Goal: Information Seeking & Learning: Stay updated

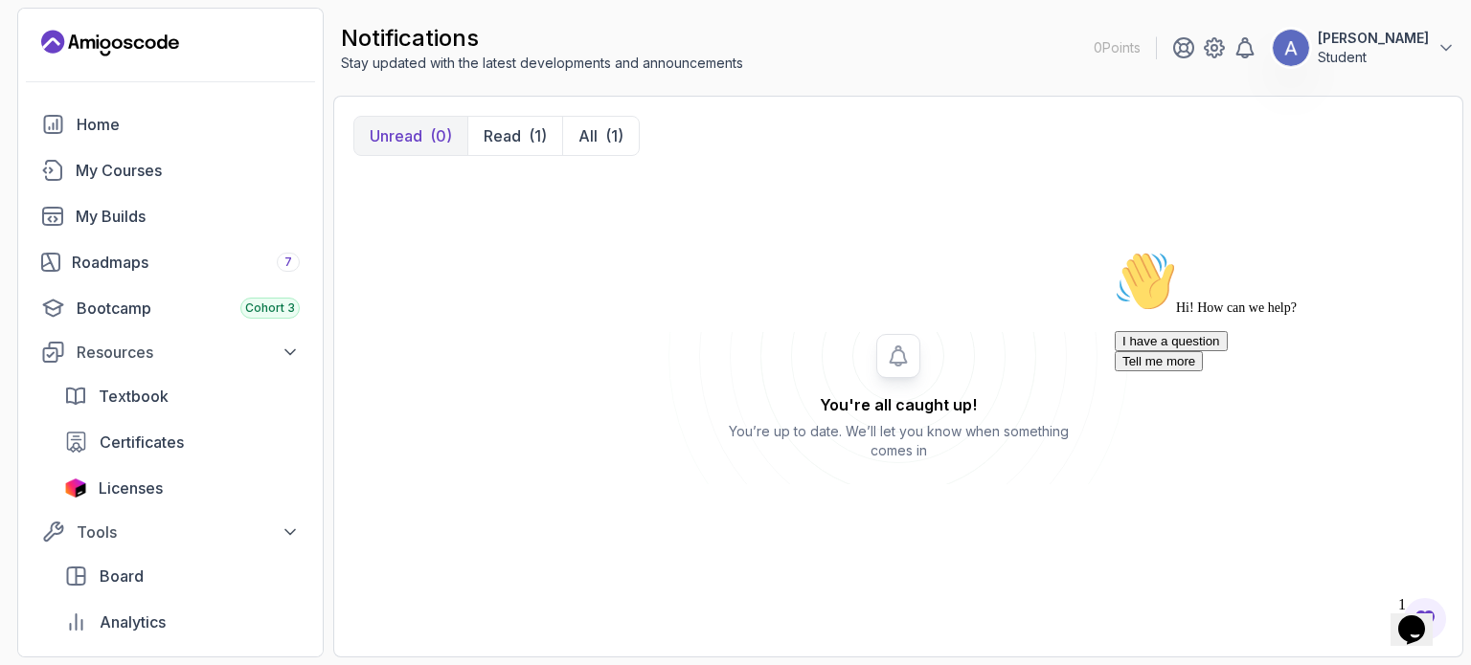
scroll to position [247, 0]
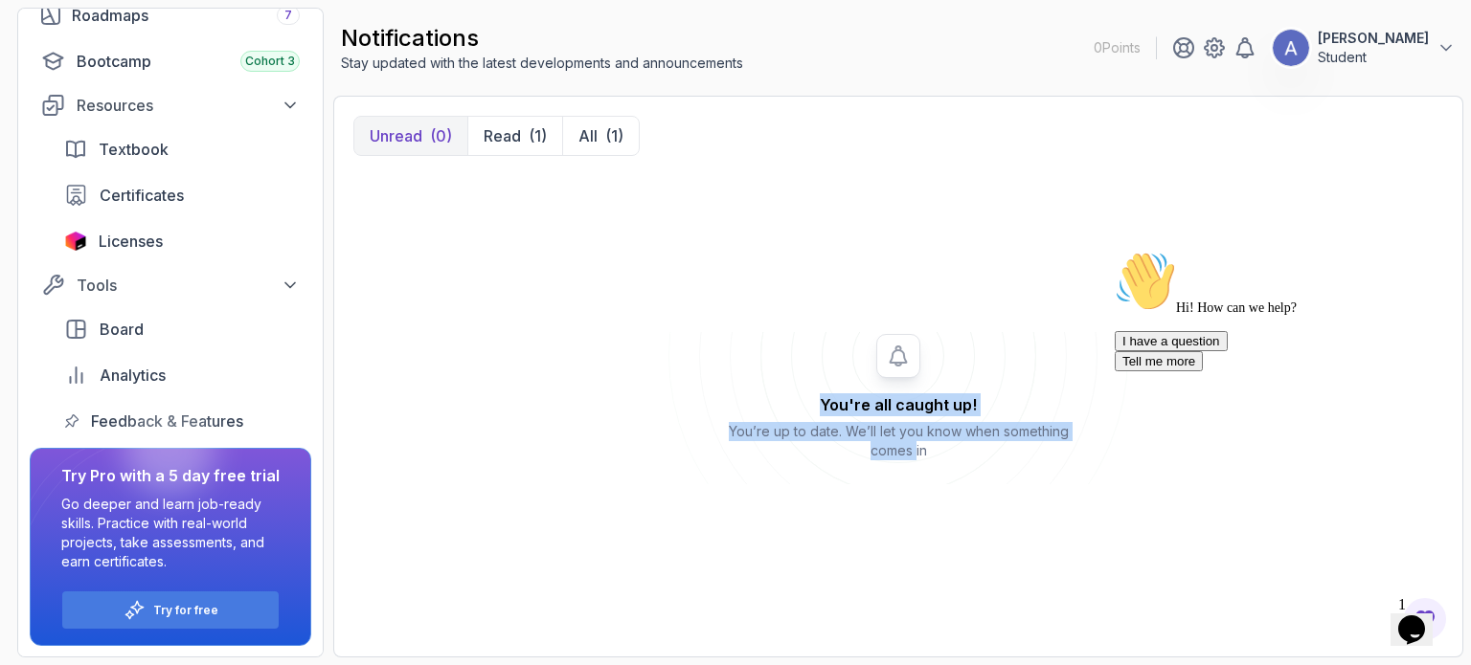
drag, startPoint x: 873, startPoint y: 304, endPoint x: 914, endPoint y: 480, distance: 180.0
click at [914, 480] on div "You're all caught up! You’re up to date. We’ll let you know when something come…" at bounding box center [898, 408] width 1090 height 459
click at [914, 480] on div "You're all caught up! You’re up to date. We’ll let you know when something come…" at bounding box center [898, 439] width 354 height 90
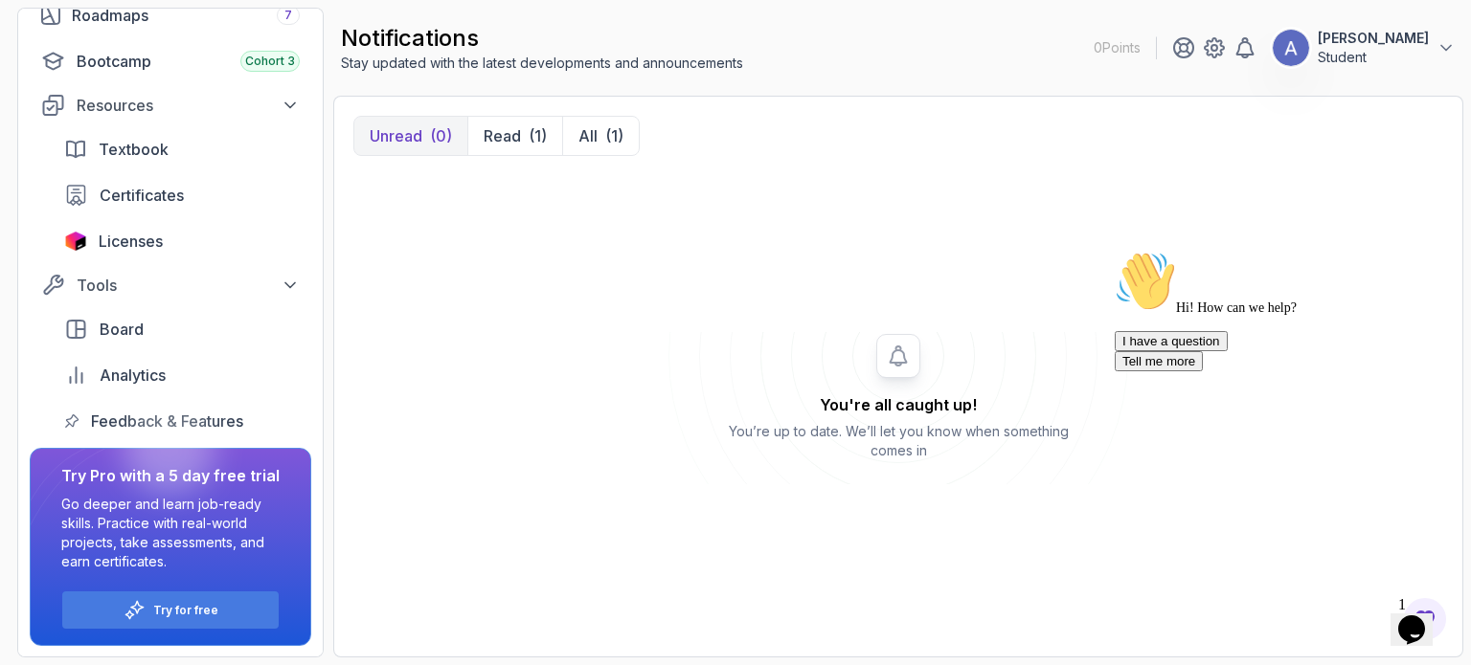
click at [1424, 251] on div "Chat attention grabber" at bounding box center [1287, 251] width 345 height 0
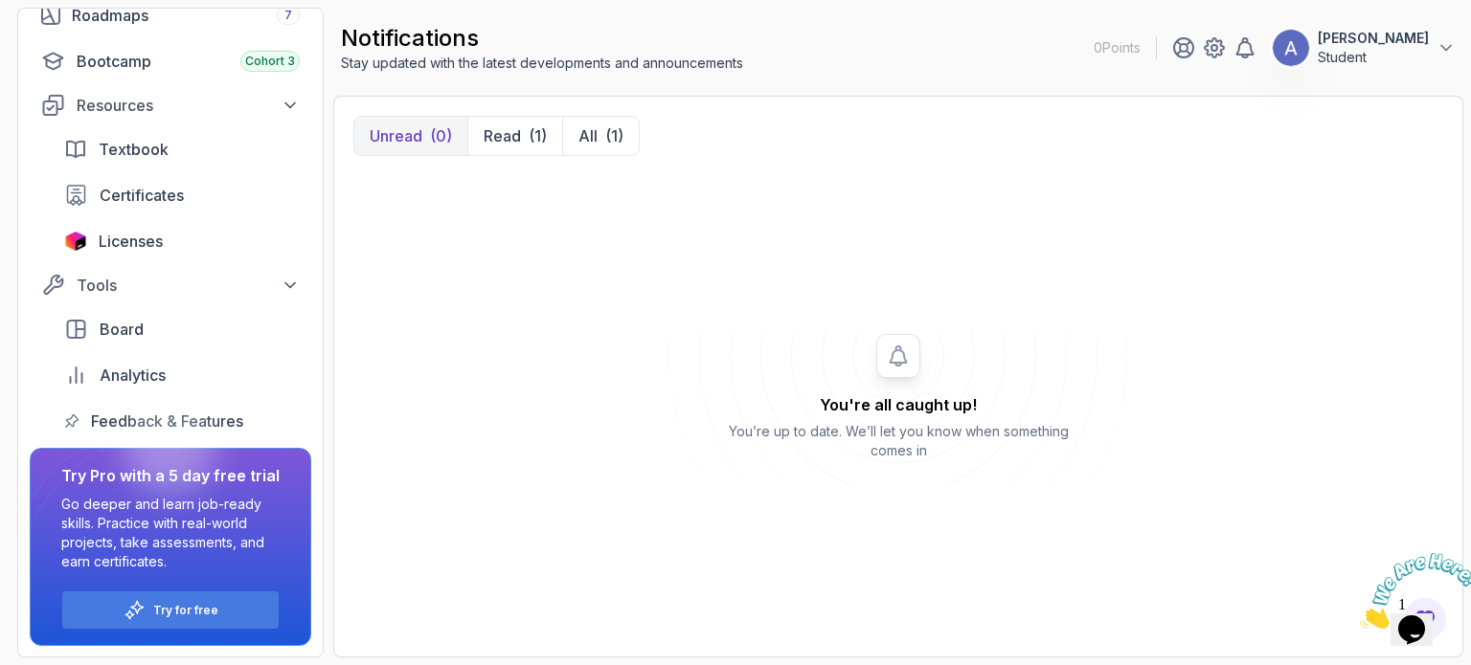
click at [1360, 616] on icon "Close" at bounding box center [1360, 624] width 0 height 16
drag, startPoint x: 1444, startPoint y: 587, endPoint x: 969, endPoint y: 459, distance: 491.9
click at [974, 461] on div "Unread (0) Read (1) All (1) You're all caught up! You’re up to date. We’ll let …" at bounding box center [898, 377] width 1130 height 562
click at [970, 459] on p "You’re up to date. We’ll let you know when something comes in" at bounding box center [898, 441] width 354 height 38
click at [969, 459] on p "You’re up to date. We’ll let you know when something comes in" at bounding box center [898, 441] width 354 height 38
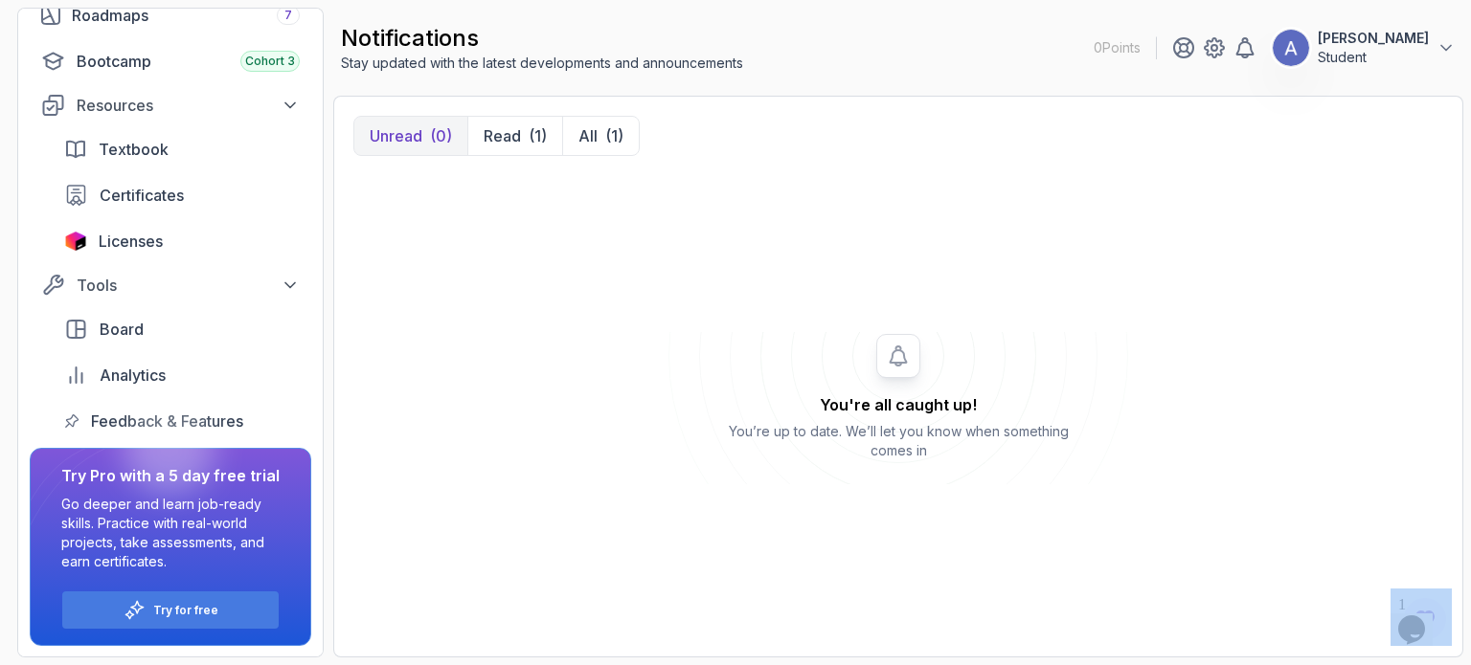
click at [969, 459] on p "You’re up to date. We’ll let you know when something comes in" at bounding box center [898, 441] width 354 height 38
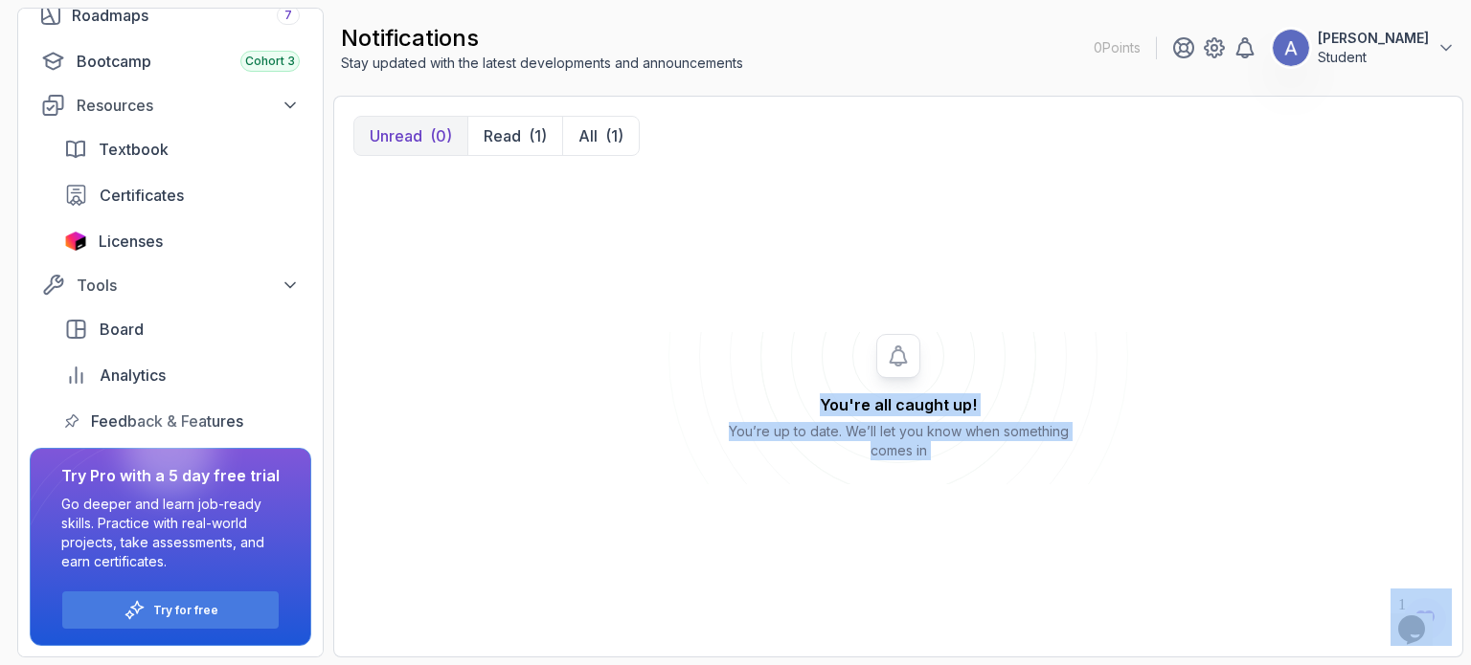
drag, startPoint x: 969, startPoint y: 459, endPoint x: 980, endPoint y: 328, distance: 130.7
click at [980, 328] on div "You're all caught up! You’re up to date. We’ll let you know when something come…" at bounding box center [898, 408] width 1090 height 459
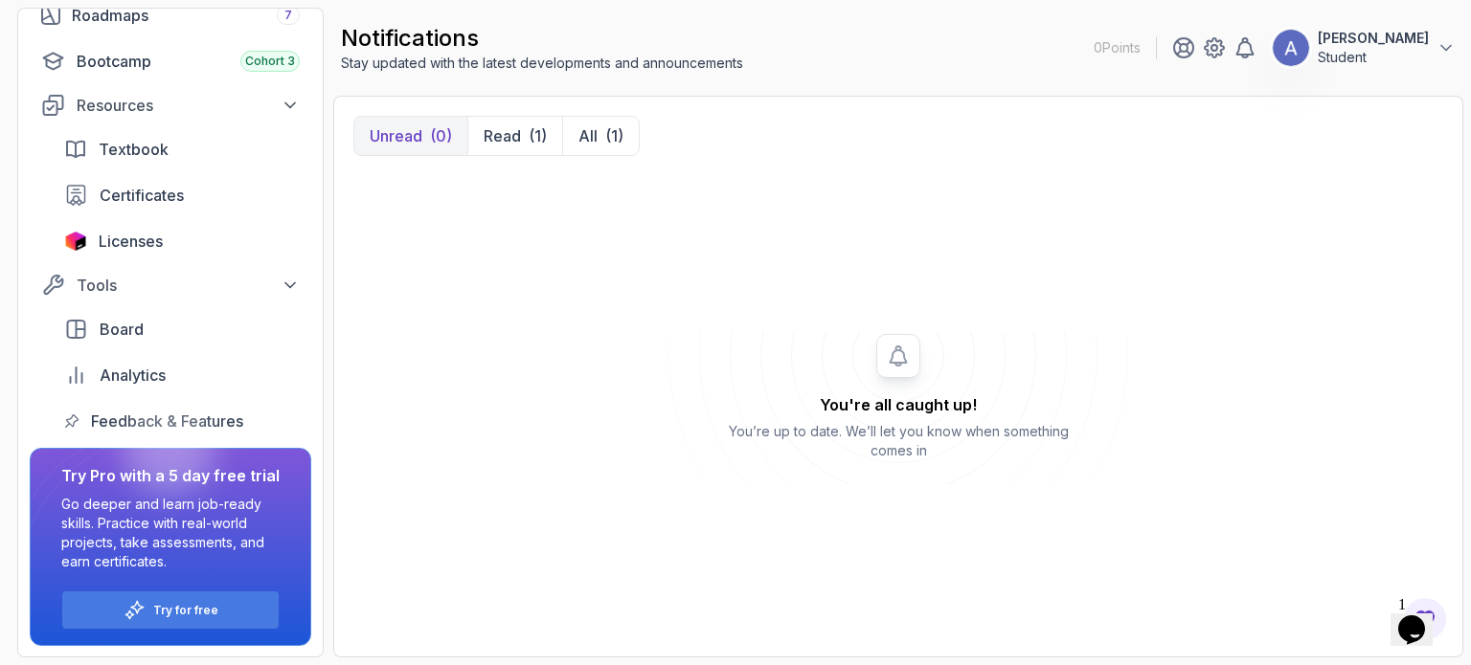
click at [980, 328] on div "You're all caught up! You’re up to date. We’ll let you know when something come…" at bounding box center [898, 408] width 1090 height 459
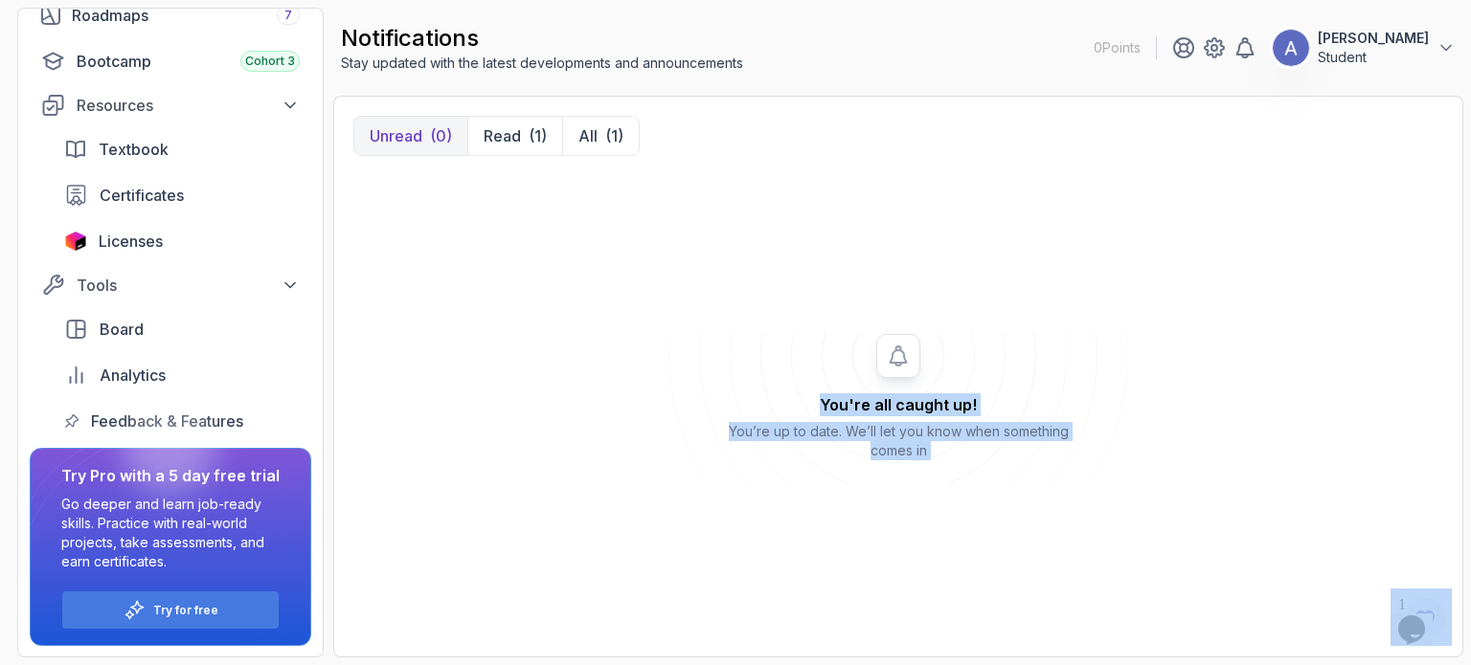
drag, startPoint x: 980, startPoint y: 328, endPoint x: 977, endPoint y: 453, distance: 124.5
click at [977, 453] on div "You're all caught up! You’re up to date. We’ll let you know when something come…" at bounding box center [898, 408] width 1090 height 459
click at [977, 453] on p "You’re up to date. We’ll let you know when something comes in" at bounding box center [898, 441] width 354 height 38
drag, startPoint x: 977, startPoint y: 453, endPoint x: 1003, endPoint y: 391, distance: 67.8
click at [1003, 391] on div "You're all caught up! You’re up to date. We’ll let you know when something come…" at bounding box center [898, 408] width 335 height 149
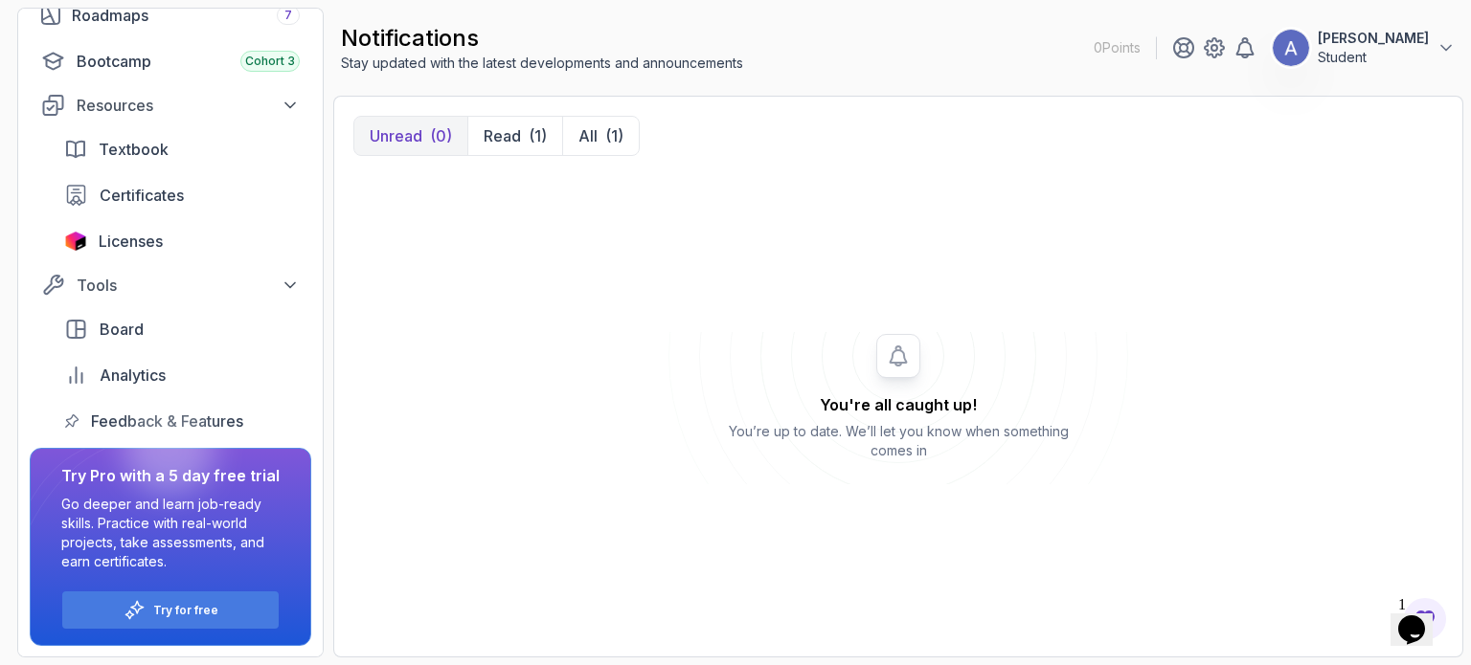
click at [1003, 391] on icon at bounding box center [898, 356] width 460 height 460
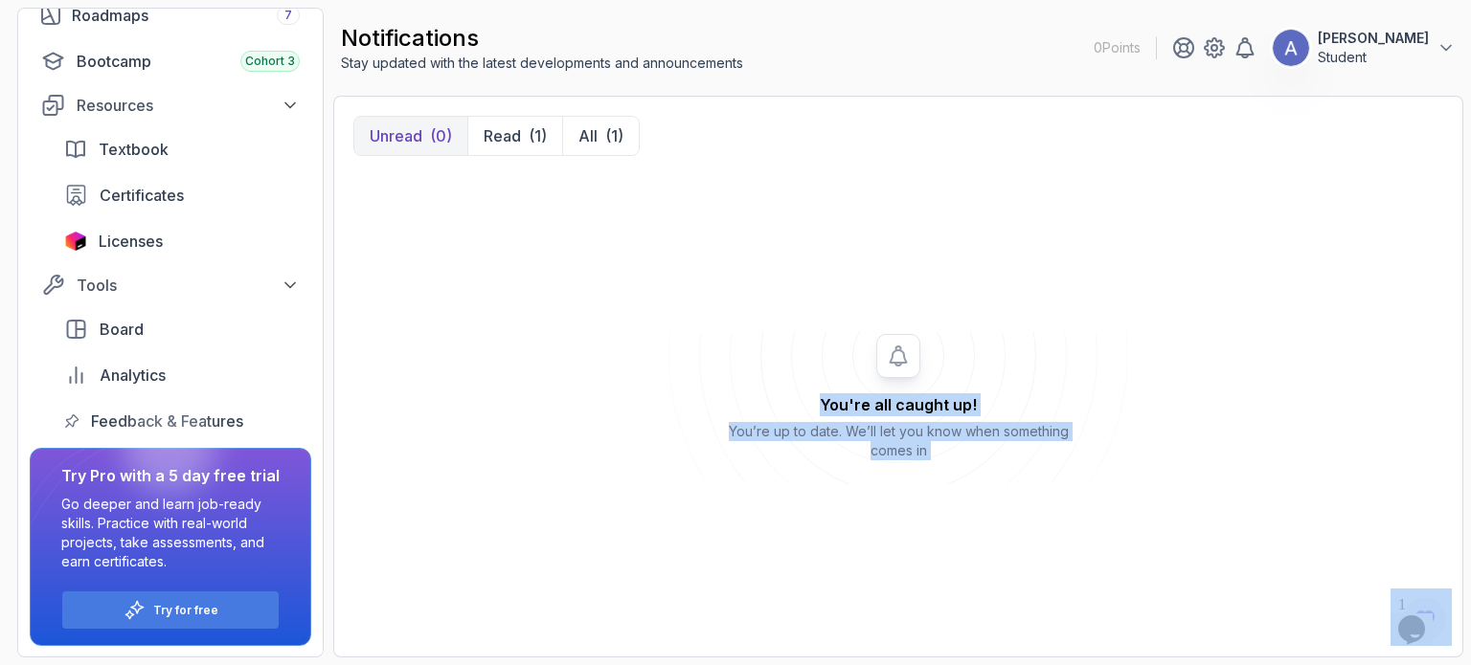
drag, startPoint x: 1003, startPoint y: 391, endPoint x: 1000, endPoint y: 432, distance: 41.3
click at [1000, 432] on div "You're all caught up! You’re up to date. We’ll let you know when something come…" at bounding box center [898, 408] width 335 height 149
click at [1000, 432] on p "You’re up to date. We’ll let you know when something comes in" at bounding box center [898, 441] width 354 height 38
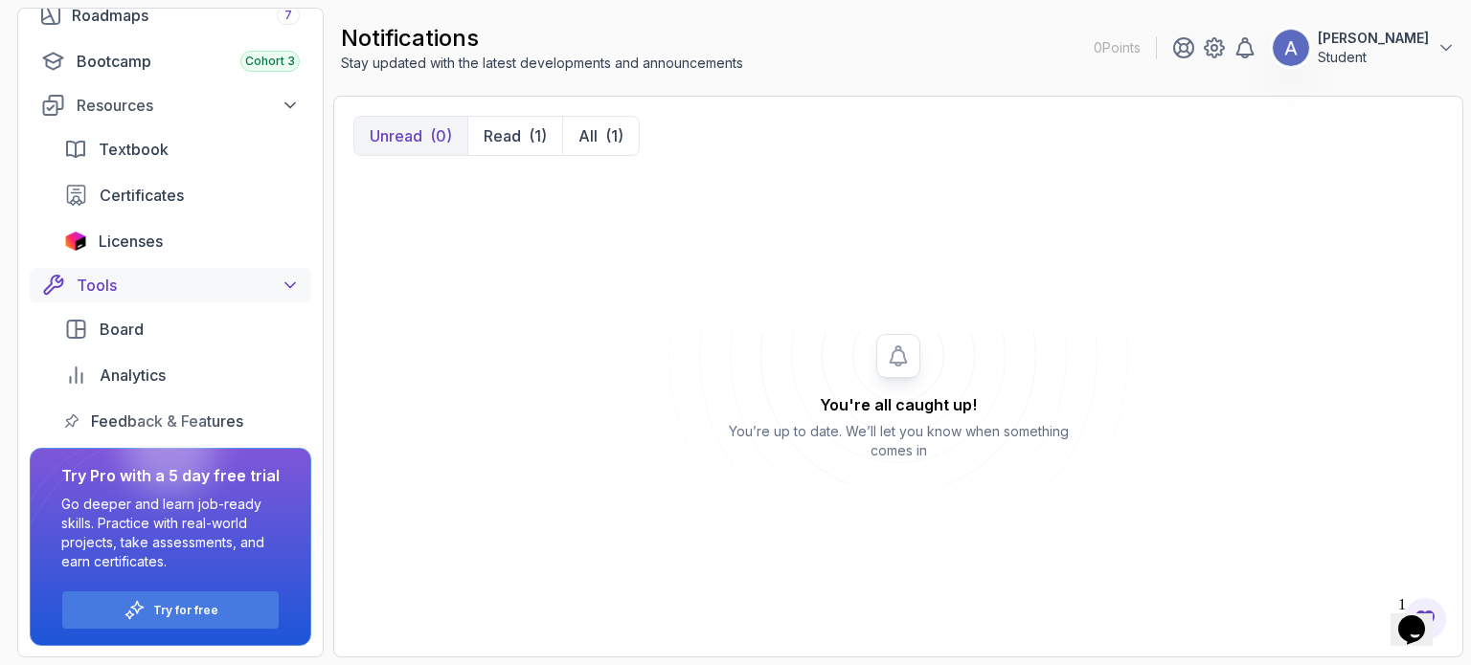
click at [299, 282] on icon at bounding box center [290, 285] width 19 height 19
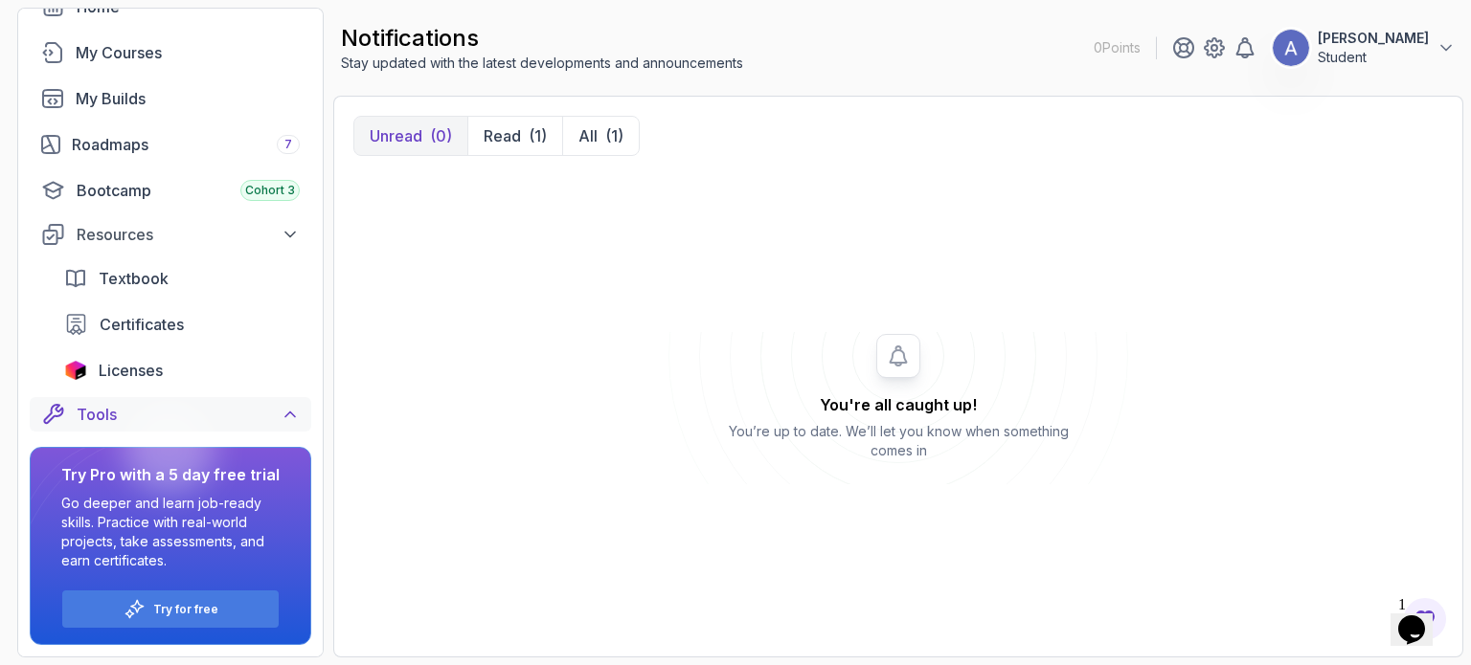
scroll to position [109, 0]
